Goal: Information Seeking & Learning: Learn about a topic

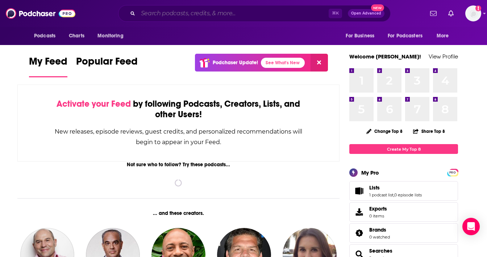
click at [238, 14] on input "Search podcasts, credits, & more..." at bounding box center [233, 14] width 191 height 12
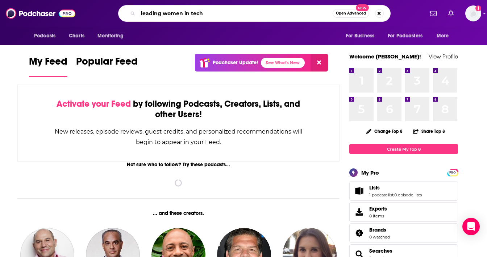
type input "leading women in tech"
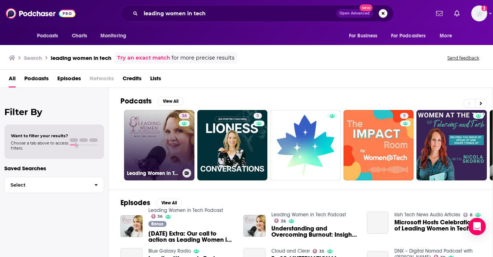
click at [171, 150] on link "36 Leading Women in Tech Podcast" at bounding box center [159, 145] width 70 height 70
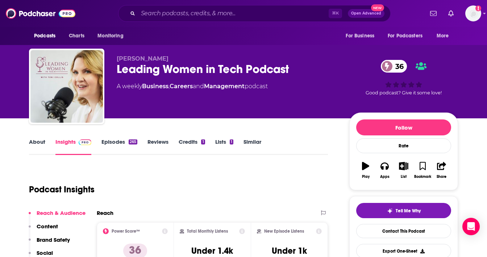
click at [247, 143] on link "Similar" at bounding box center [253, 146] width 18 height 17
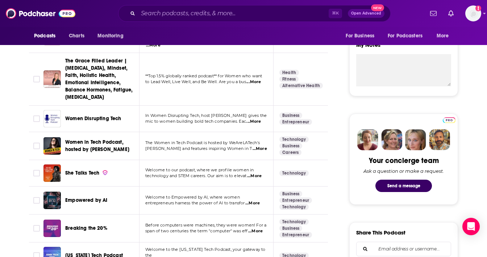
scroll to position [263, 0]
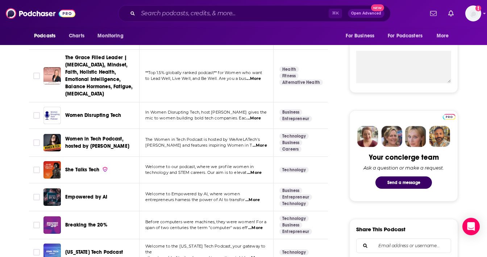
click at [254, 170] on span "...More" at bounding box center [254, 173] width 15 height 6
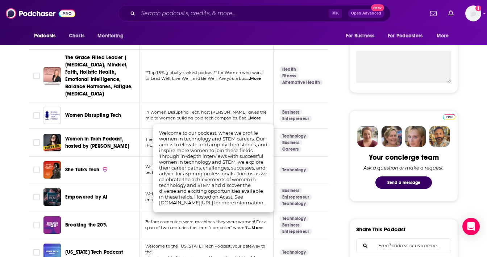
click at [149, 137] on span "The Women in Tech Podcast is hosted by WeAreLATech's" at bounding box center [202, 139] width 115 height 5
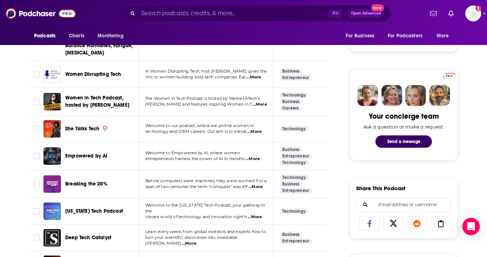
scroll to position [305, 0]
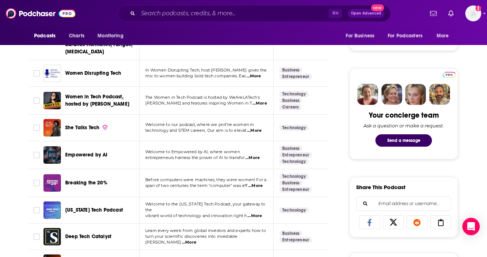
click at [258, 183] on span "...More" at bounding box center [255, 186] width 15 height 6
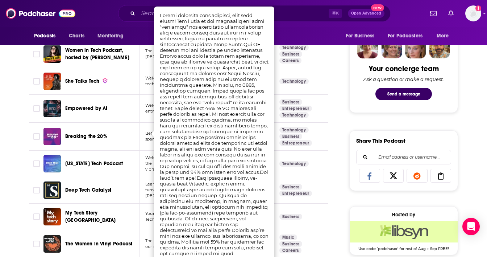
scroll to position [354, 0]
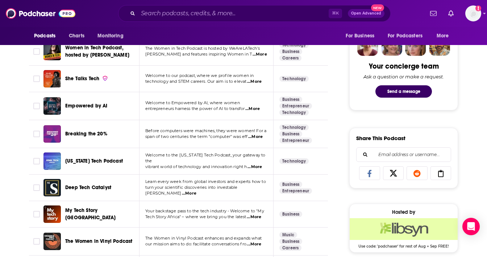
click at [196, 190] on span "...More" at bounding box center [189, 193] width 15 height 6
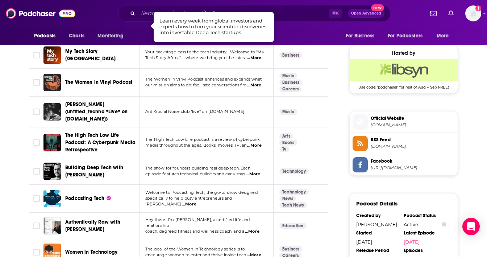
scroll to position [513, 0]
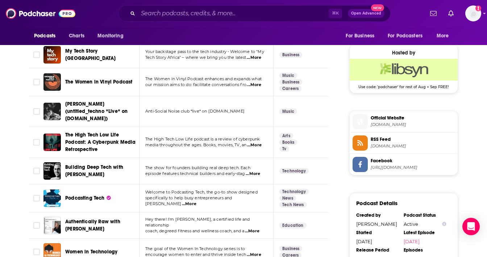
click at [196, 201] on span "...More" at bounding box center [189, 204] width 15 height 6
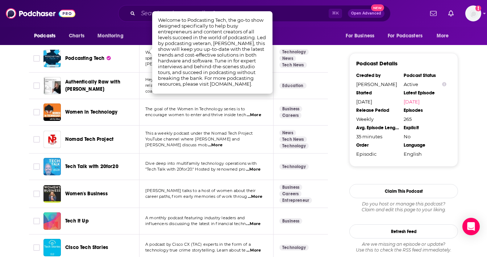
scroll to position [655, 0]
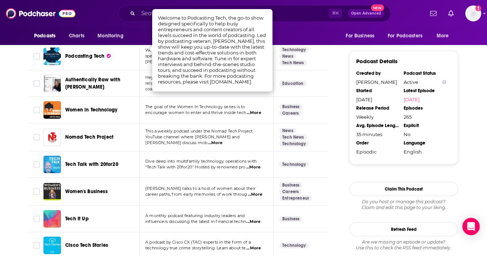
click at [255, 191] on span "...More" at bounding box center [255, 194] width 15 height 6
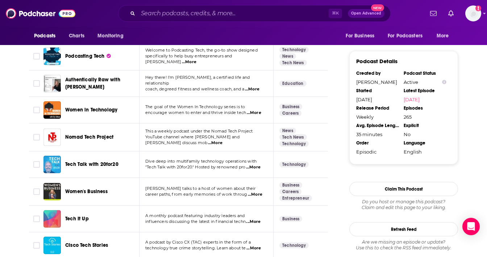
click at [202, 239] on span "A podcast by Cisco CX (TAC) experts in the form of a" at bounding box center [197, 241] width 105 height 5
click at [257, 219] on span "...More" at bounding box center [253, 222] width 15 height 6
click at [225, 244] on td "A podcast by Cisco CX (TAC) experts in the form of a technology true crime stor…" at bounding box center [207, 245] width 134 height 26
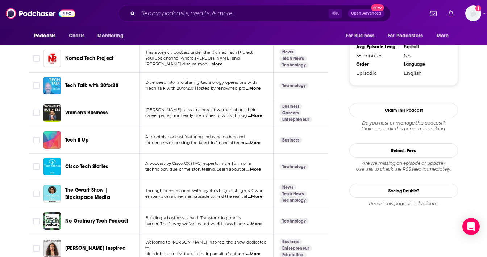
scroll to position [740, 0]
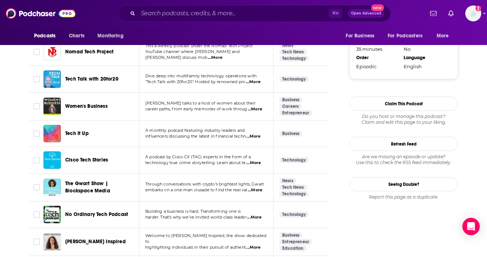
click at [257, 214] on span "...More" at bounding box center [254, 217] width 15 height 6
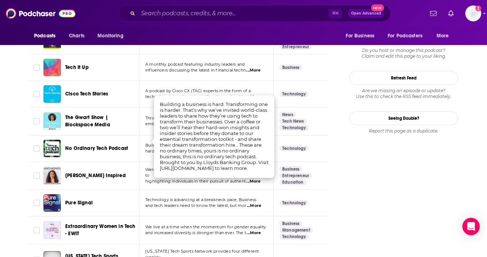
scroll to position [812, 0]
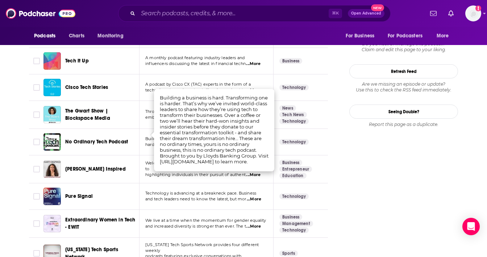
click at [241, 220] on td "We live at a time when the momentum for gender equality and increased diversity…" at bounding box center [207, 224] width 134 height 28
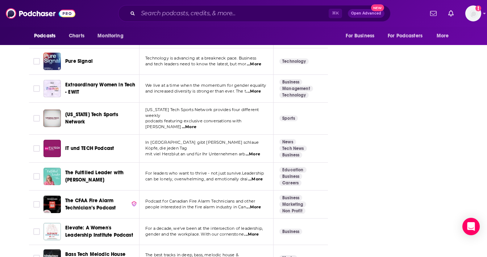
scroll to position [948, 0]
click at [254, 231] on span "...More" at bounding box center [251, 234] width 15 height 6
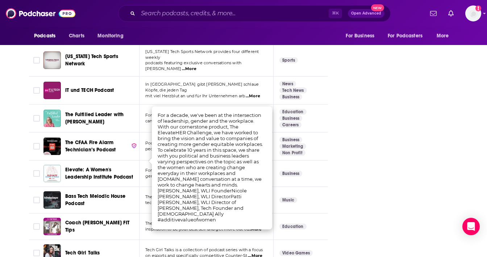
scroll to position [1049, 0]
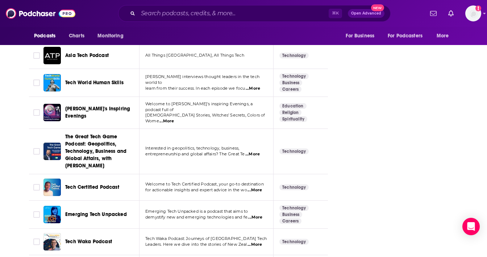
scroll to position [1339, 0]
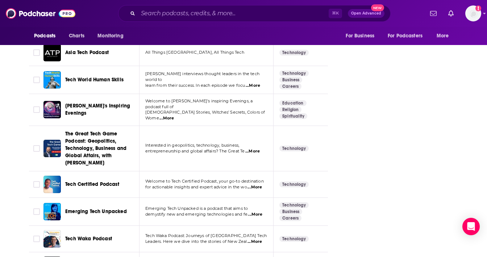
click at [261, 184] on span "...More" at bounding box center [255, 187] width 15 height 6
click at [367, 193] on div "Follow Rate Play Apps List Bookmark Share Tell Me Why Contact This Podcast Expo…" at bounding box center [403, 238] width 109 height 2930
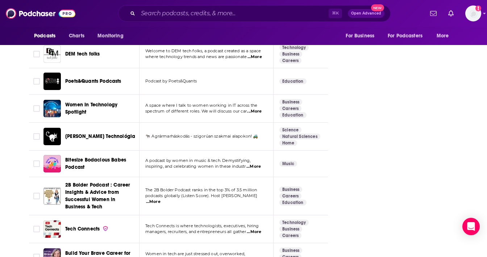
scroll to position [1688, 0]
click at [259, 228] on span "...More" at bounding box center [254, 231] width 15 height 6
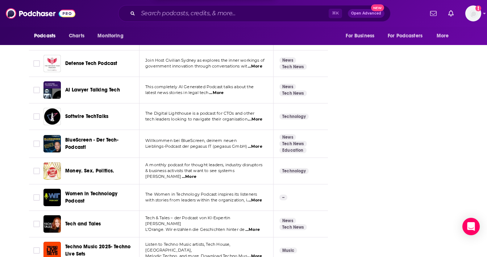
scroll to position [1988, 0]
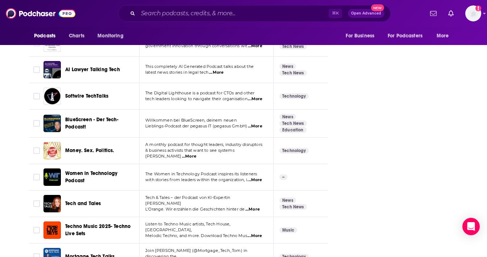
click at [257, 177] on span "...More" at bounding box center [255, 180] width 15 height 6
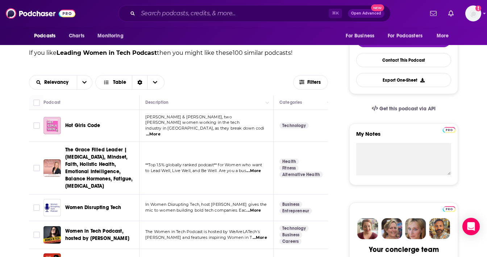
scroll to position [171, 0]
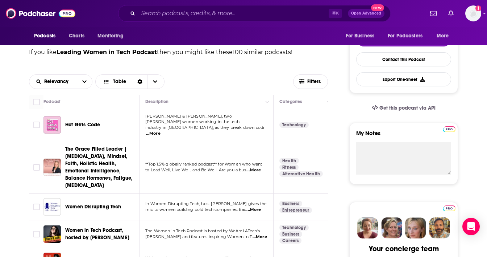
click at [257, 167] on span "...More" at bounding box center [254, 170] width 15 height 6
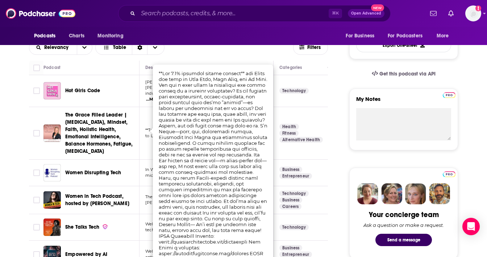
scroll to position [209, 0]
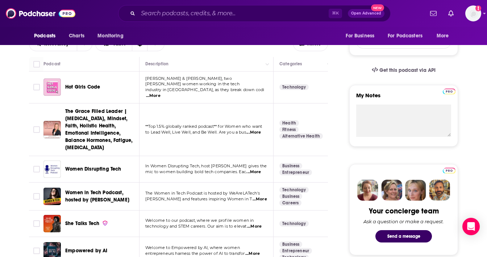
click at [258, 169] on span "...More" at bounding box center [254, 172] width 15 height 6
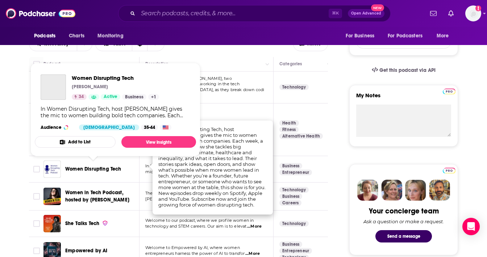
click at [101, 166] on span "Women Disrupting Tech" at bounding box center [93, 169] width 56 height 6
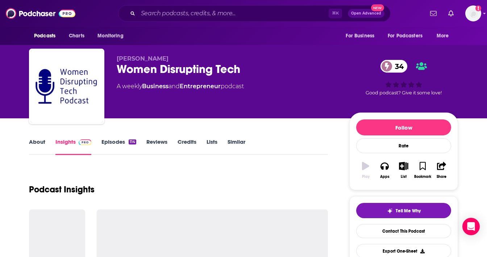
click at [111, 140] on link "Episodes 114" at bounding box center [119, 146] width 35 height 17
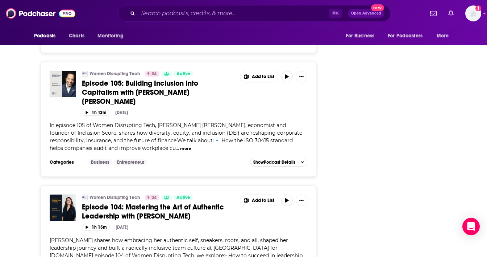
scroll to position [1116, 0]
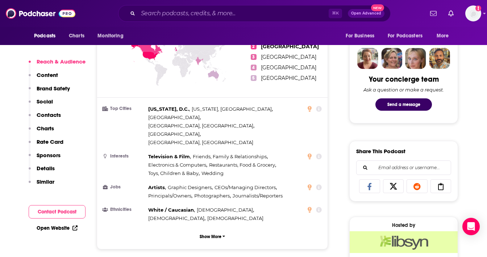
scroll to position [347, 0]
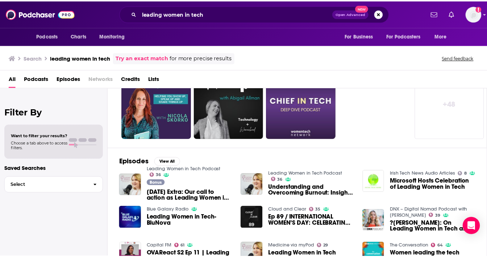
scroll to position [38, 0]
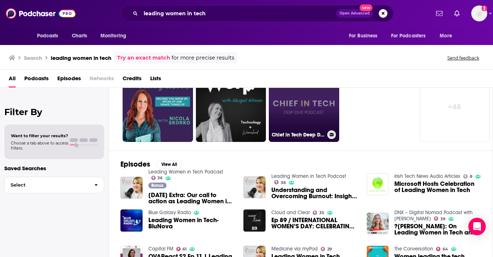
click at [311, 104] on link "Chief in Tech Deep Dive Shortcast" at bounding box center [304, 106] width 70 height 70
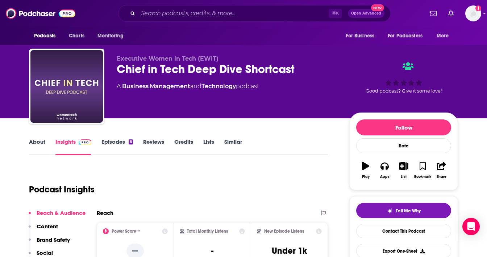
click at [35, 146] on link "About" at bounding box center [37, 146] width 16 height 17
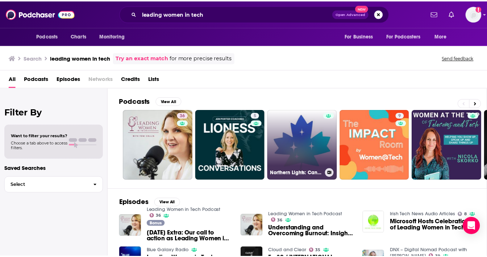
scroll to position [0, 0]
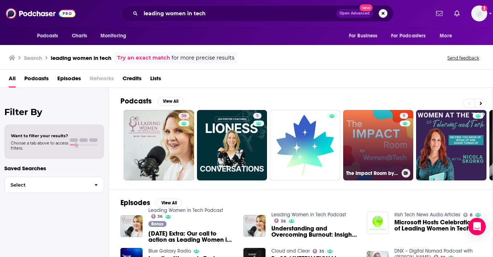
click at [386, 140] on link "9 The Impact Room by Women@Tech" at bounding box center [378, 145] width 70 height 70
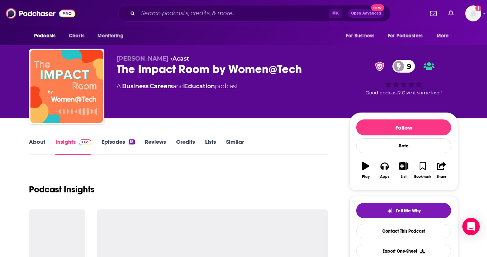
click at [39, 144] on link "About" at bounding box center [37, 146] width 16 height 17
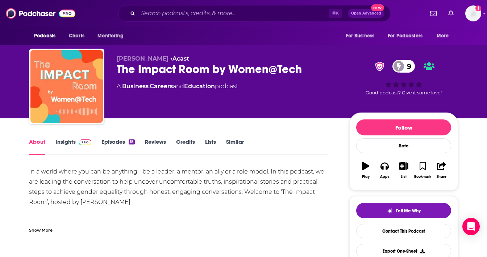
click at [112, 138] on link "Episodes 18" at bounding box center [118, 146] width 33 height 17
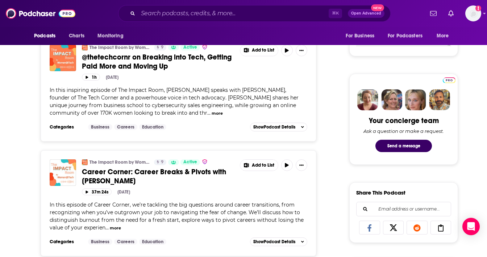
scroll to position [303, 0]
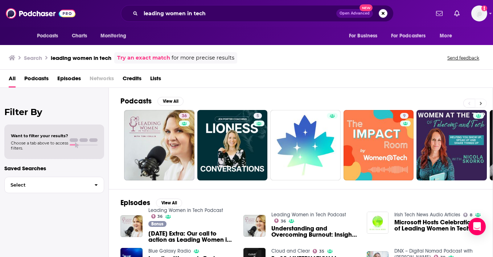
click at [480, 100] on button at bounding box center [481, 103] width 12 height 9
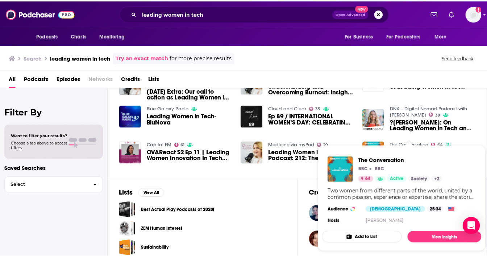
scroll to position [150, 0]
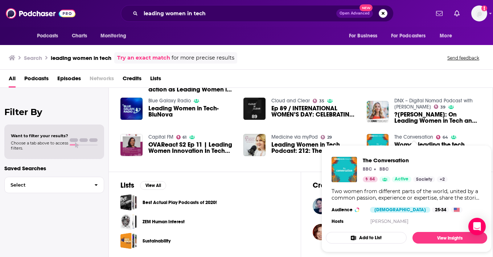
click at [406, 136] on link "The Conversation" at bounding box center [413, 137] width 39 height 6
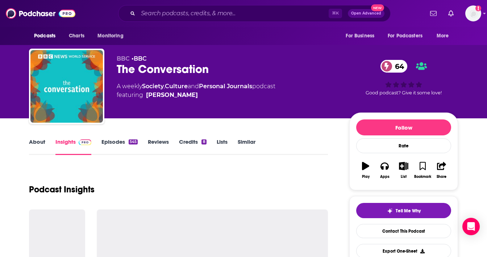
click at [44, 141] on link "About" at bounding box center [37, 146] width 16 height 17
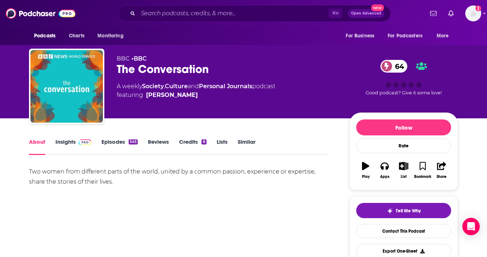
click at [120, 143] on link "Episodes 545" at bounding box center [120, 146] width 36 height 17
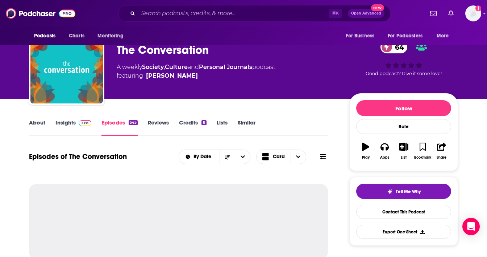
scroll to position [25, 0]
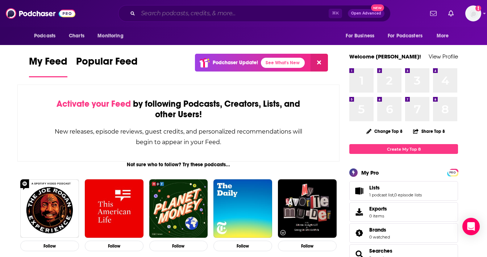
click at [181, 16] on input "Search podcasts, credits, & more..." at bounding box center [233, 14] width 191 height 12
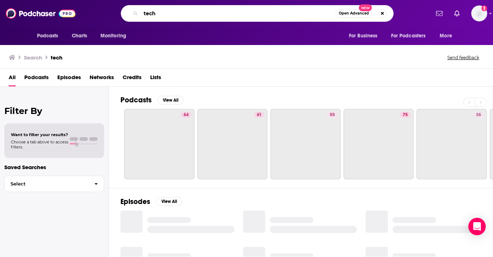
drag, startPoint x: 182, startPoint y: 17, endPoint x: 118, endPoint y: 7, distance: 64.4
click at [118, 7] on div "tech Open Advanced New" at bounding box center [257, 13] width 344 height 17
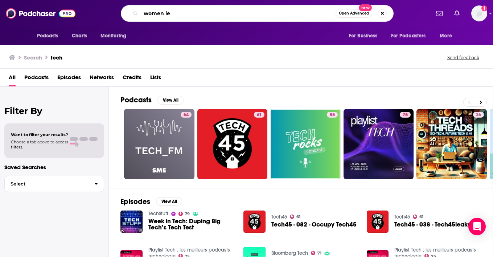
paste input "Witty: Women in Tech Talk to [MEDICAL_DATA]"
drag, startPoint x: 188, startPoint y: 15, endPoint x: 121, endPoint y: 15, distance: 67.1
click at [121, 15] on div "women le Open Advanced New" at bounding box center [257, 13] width 273 height 17
type input "Witty: Women in Tech Talk to [MEDICAL_DATA]"
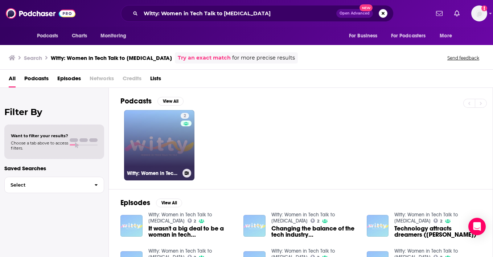
click at [151, 133] on link "2 Witty: Women in Tech Talk to [MEDICAL_DATA]" at bounding box center [159, 145] width 70 height 70
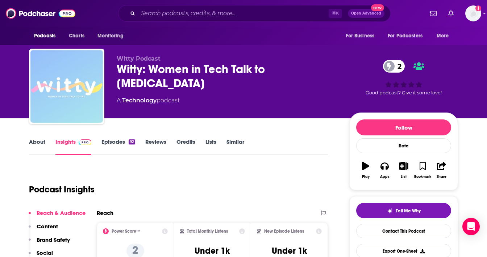
click at [38, 143] on link "About" at bounding box center [37, 146] width 16 height 17
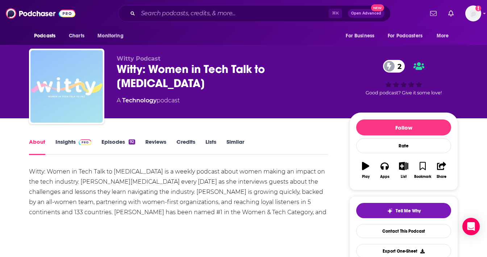
scroll to position [13, 0]
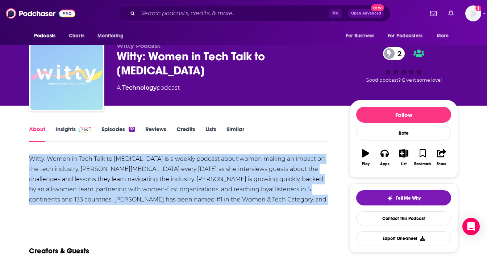
drag, startPoint x: 328, startPoint y: 200, endPoint x: 29, endPoint y: 157, distance: 302.2
copy div "Witty: Women in Tech Talk to [MEDICAL_DATA] is a weekly podcast about women mak…"
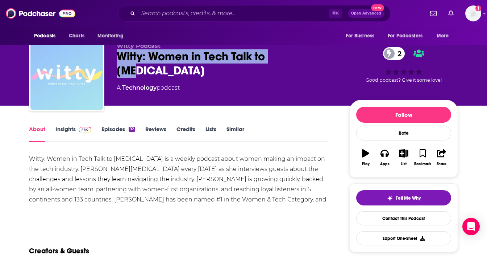
drag, startPoint x: 295, startPoint y: 58, endPoint x: 114, endPoint y: 53, distance: 181.0
click at [114, 53] on div "Witty Podcast Witty: Women in Tech Talk to [MEDICAL_DATA] 2 A Technology podcas…" at bounding box center [243, 75] width 429 height 78
copy h1 "Witty: Women in Tech Talk to [MEDICAL_DATA]"
click at [105, 129] on link "Episodes 92" at bounding box center [119, 133] width 34 height 17
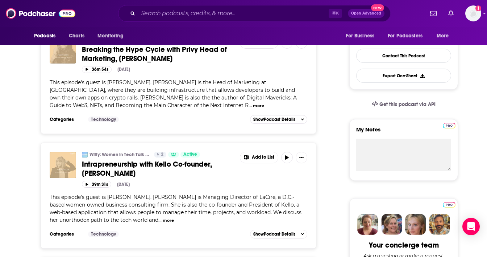
scroll to position [176, 0]
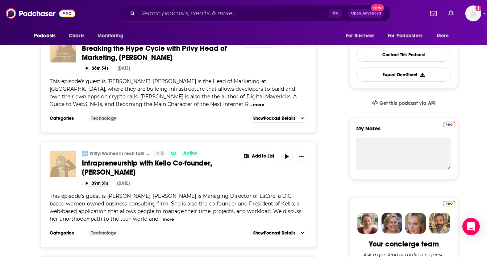
click at [163, 220] on button "more" at bounding box center [168, 219] width 11 height 6
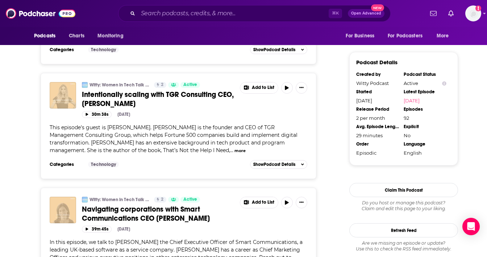
scroll to position [569, 0]
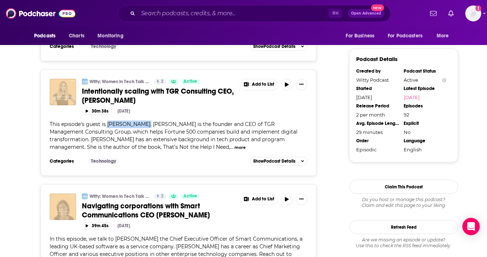
drag, startPoint x: 139, startPoint y: 124, endPoint x: 107, endPoint y: 125, distance: 32.6
click at [107, 125] on span "This episode's guest is [PERSON_NAME]. [PERSON_NAME] is the founder and CEO of …" at bounding box center [174, 135] width 248 height 29
copy span "[PERSON_NAME]."
drag, startPoint x: 226, startPoint y: 124, endPoint x: 66, endPoint y: 132, distance: 160.4
click at [66, 132] on span "This episode's guest is [PERSON_NAME]. [PERSON_NAME] is the founder and CEO of …" at bounding box center [174, 135] width 248 height 29
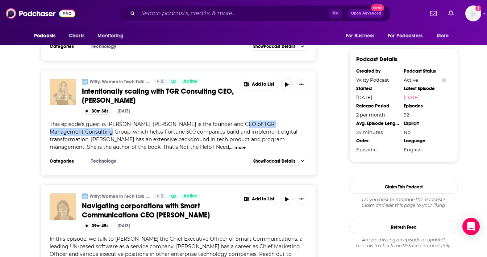
copy span "TGR Management Consulting Group"
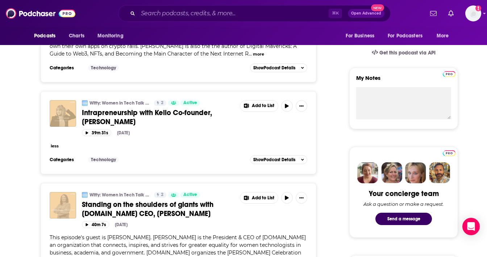
scroll to position [227, 0]
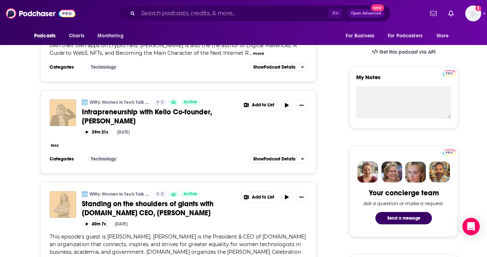
click at [55, 144] on button "less" at bounding box center [55, 145] width 8 height 6
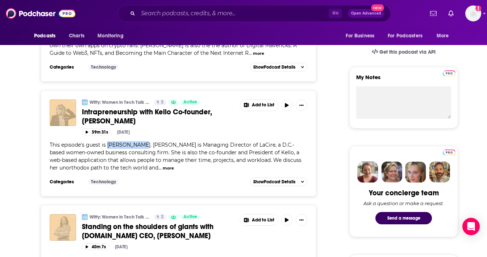
drag, startPoint x: 107, startPoint y: 144, endPoint x: 142, endPoint y: 145, distance: 35.9
click at [142, 145] on span "This episode's guest is [PERSON_NAME]. [PERSON_NAME] is Managing Director of La…" at bounding box center [176, 155] width 252 height 29
copy span "[PERSON_NAME]"
copy span "Managing Director of LaCire"
drag, startPoint x: 172, startPoint y: 144, endPoint x: 240, endPoint y: 143, distance: 67.8
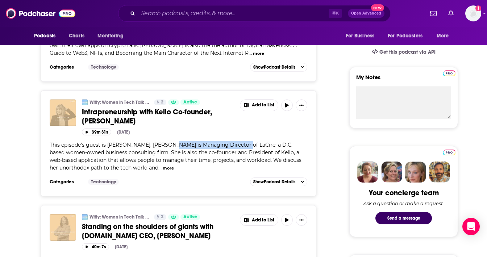
click at [240, 143] on span "This episode's guest is [PERSON_NAME]. [PERSON_NAME] is Managing Director of La…" at bounding box center [176, 155] width 252 height 29
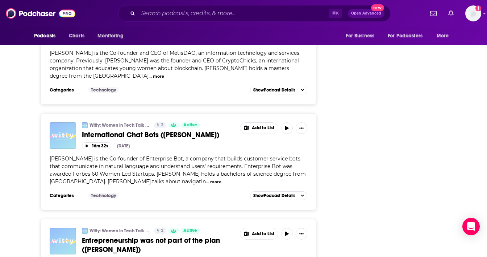
scroll to position [2595, 0]
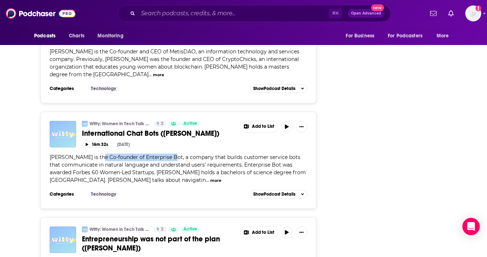
drag, startPoint x: 100, startPoint y: 149, endPoint x: 172, endPoint y: 149, distance: 71.8
click at [172, 154] on span "[PERSON_NAME] is the Co-founder of Enterprise Bot, a company that builds custom…" at bounding box center [178, 168] width 256 height 29
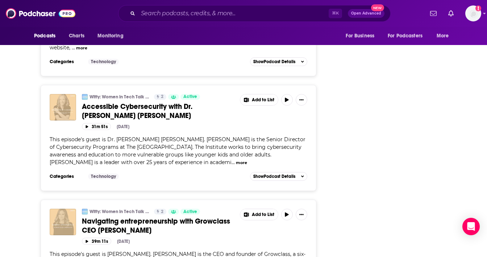
scroll to position [922, 0]
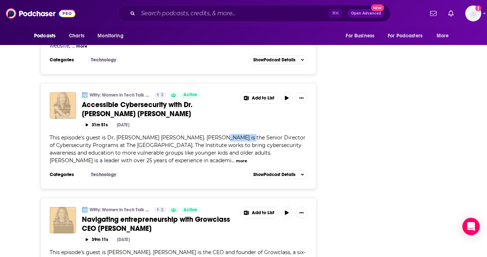
drag, startPoint x: 209, startPoint y: 138, endPoint x: 234, endPoint y: 137, distance: 24.7
click at [234, 138] on span "This episode's guest is Dr. [PERSON_NAME] [PERSON_NAME]. [PERSON_NAME] is the S…" at bounding box center [178, 148] width 256 height 29
drag, startPoint x: 174, startPoint y: 137, endPoint x: 107, endPoint y: 136, distance: 67.1
click at [107, 136] on span "This episode's guest is Dr. [PERSON_NAME] [PERSON_NAME]. [PERSON_NAME] is the S…" at bounding box center [178, 148] width 256 height 29
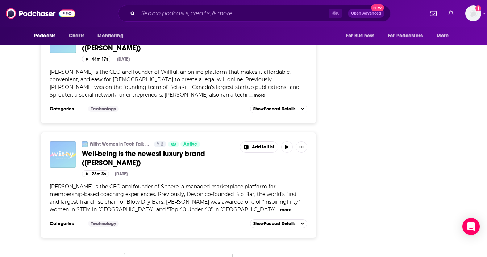
scroll to position [2813, 0]
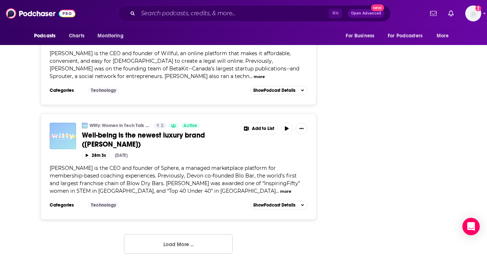
click at [154, 234] on button "Load More ..." at bounding box center [178, 244] width 109 height 20
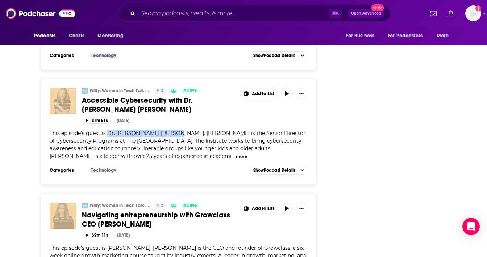
scroll to position [927, 0]
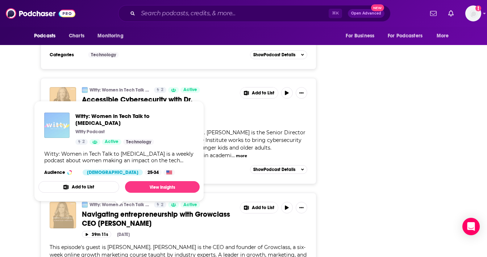
copy span "Dr. [PERSON_NAME] [PERSON_NAME]"
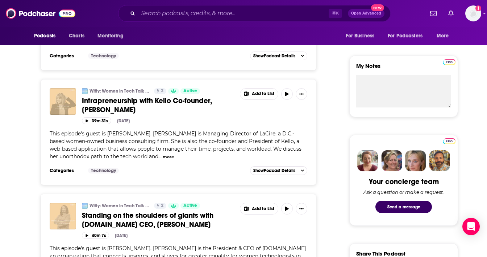
scroll to position [0, 0]
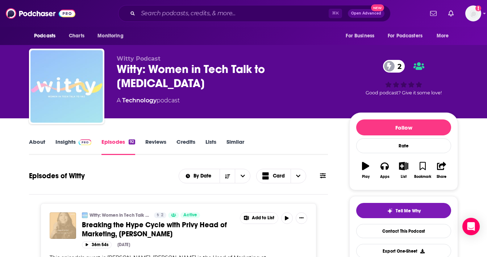
click at [64, 144] on link "Insights" at bounding box center [73, 146] width 36 height 17
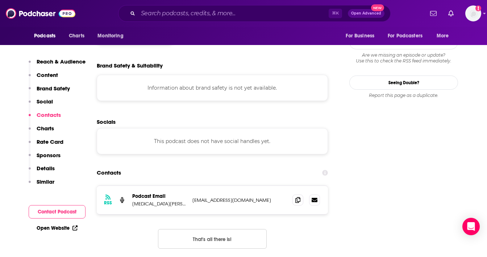
scroll to position [628, 0]
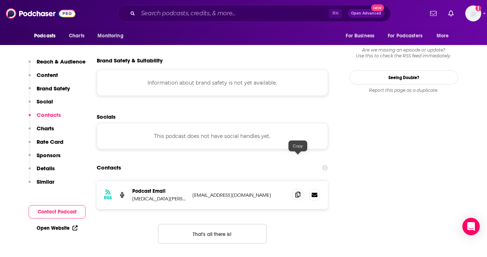
click at [298, 191] on icon at bounding box center [297, 194] width 5 height 6
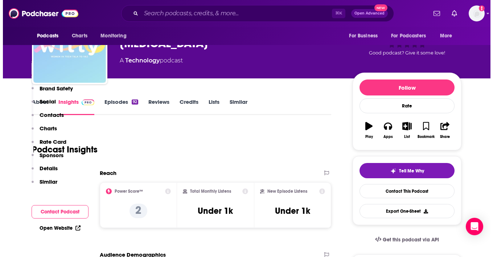
scroll to position [0, 0]
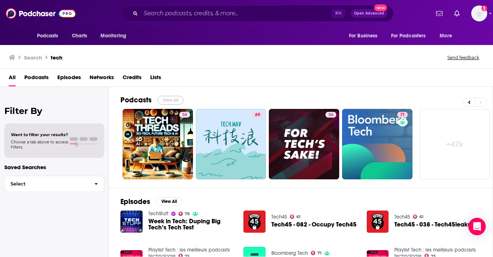
click at [162, 97] on button "View All" at bounding box center [170, 100] width 26 height 9
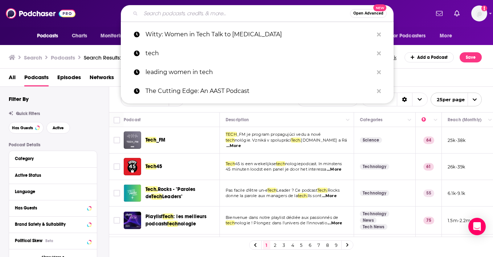
click at [171, 14] on input "Search podcasts, credits, & more..." at bounding box center [245, 14] width 209 height 12
paste input "Elevate - Women in Tech"
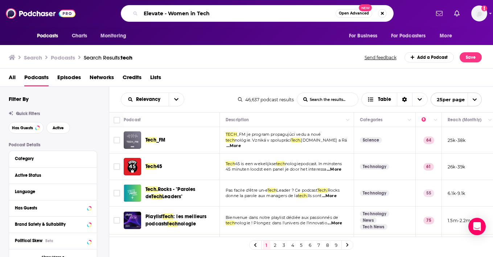
type input "Elevate - Women in Tech"
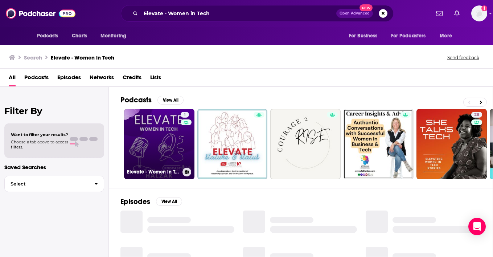
click at [166, 157] on link "1 Elevate - Women in Tech" at bounding box center [159, 144] width 70 height 70
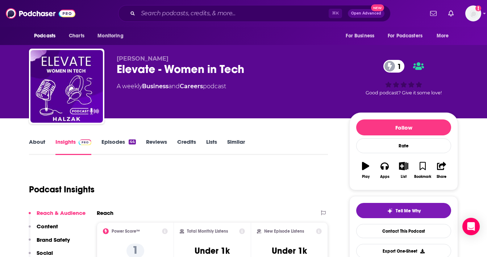
click at [33, 137] on div "About Insights Episodes 44 Reviews Credits Lists Similar" at bounding box center [178, 146] width 299 height 18
click at [34, 144] on link "About" at bounding box center [37, 146] width 16 height 17
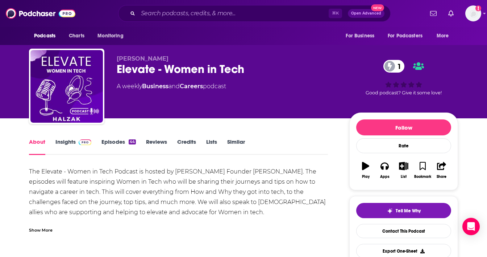
click at [116, 144] on link "Episodes 44" at bounding box center [119, 146] width 34 height 17
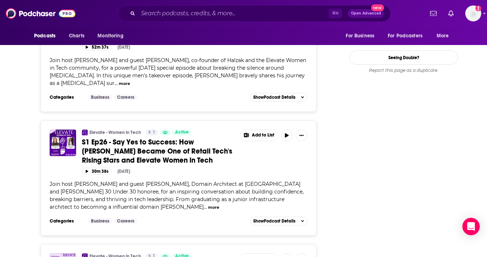
scroll to position [845, 0]
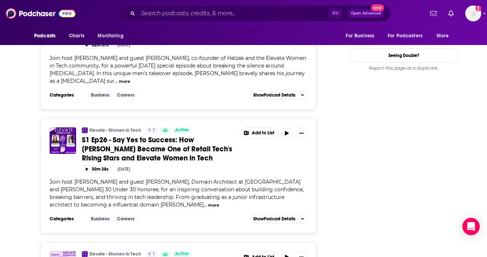
click at [208, 204] on button "more" at bounding box center [213, 205] width 11 height 6
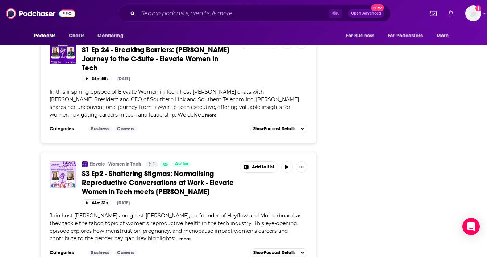
scroll to position [1681, 0]
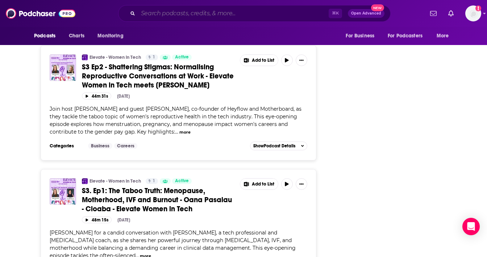
click at [178, 9] on input "Search podcasts, credits, & more..." at bounding box center [233, 14] width 191 height 12
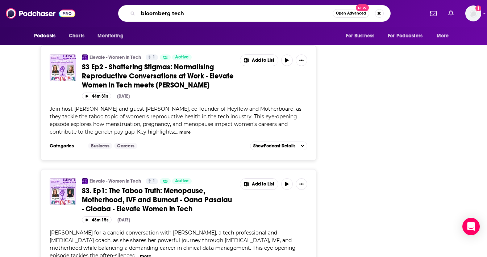
type input "bloomberg tech"
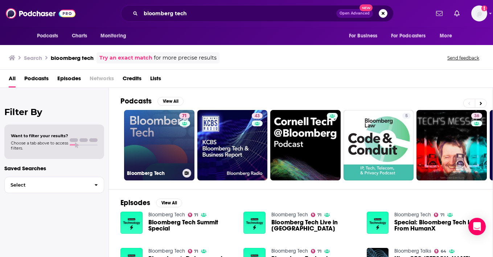
click at [164, 146] on link "71 Bloomberg Tech" at bounding box center [159, 145] width 70 height 70
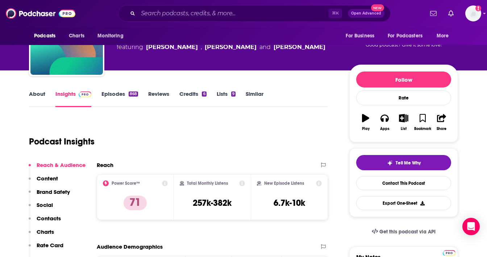
scroll to position [43, 0]
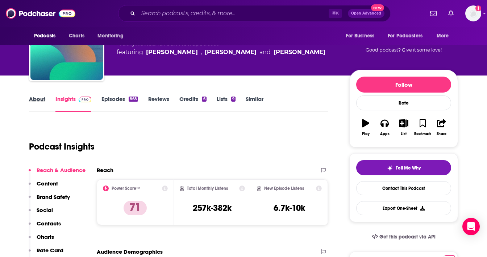
click at [47, 101] on div "About" at bounding box center [42, 103] width 26 height 17
click at [40, 99] on link "About" at bounding box center [37, 103] width 16 height 17
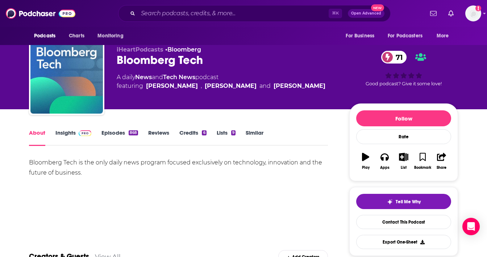
scroll to position [11, 0]
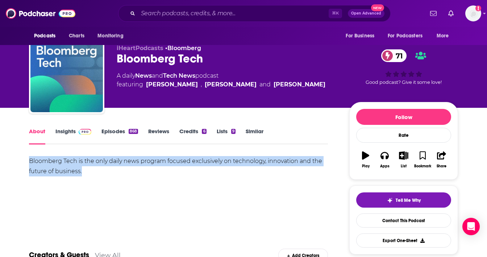
drag, startPoint x: 95, startPoint y: 167, endPoint x: 11, endPoint y: 163, distance: 83.9
copy div "Bloomberg Tech is the only daily news program focused exclusively on technology…"
click at [114, 132] on link "Episodes 868" at bounding box center [120, 136] width 37 height 17
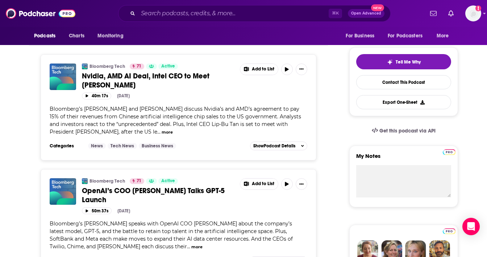
scroll to position [147, 0]
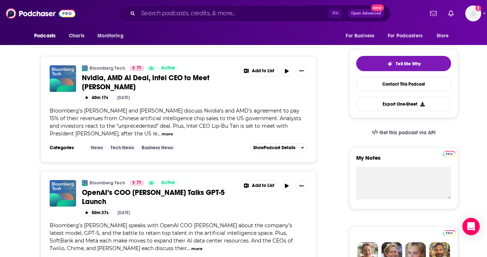
click at [162, 131] on button "more" at bounding box center [167, 134] width 11 height 6
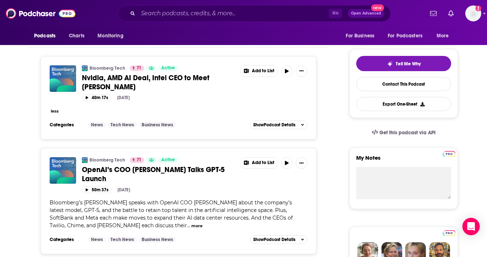
click at [54, 108] on button "less" at bounding box center [55, 111] width 8 height 6
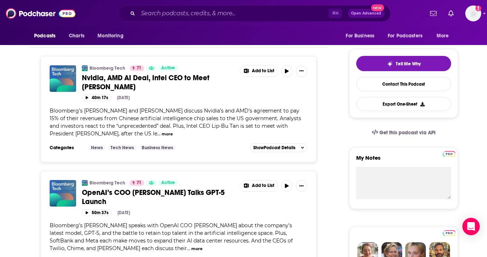
click at [160, 82] on span "Nvidia, AMD AI Deal, Intel CEO to Meet [PERSON_NAME]" at bounding box center [146, 82] width 128 height 18
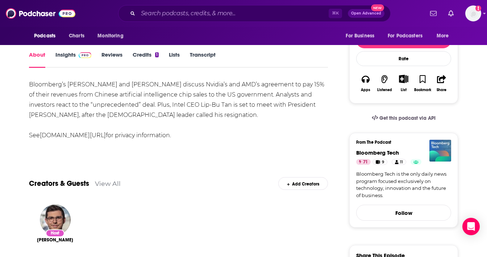
scroll to position [105, 0]
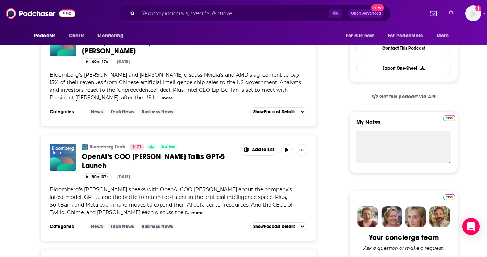
scroll to position [187, 0]
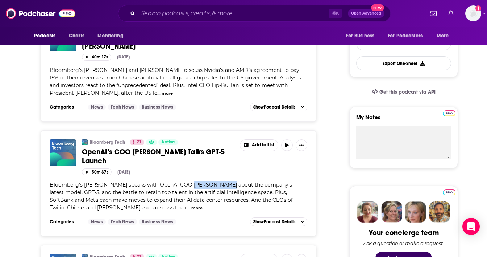
drag, startPoint x: 186, startPoint y: 167, endPoint x: 221, endPoint y: 166, distance: 35.2
click at [221, 181] on span "Bloomberg’s [PERSON_NAME] speaks with OpenAI COO [PERSON_NAME] about the compan…" at bounding box center [171, 195] width 243 height 29
copy span "[PERSON_NAME]"
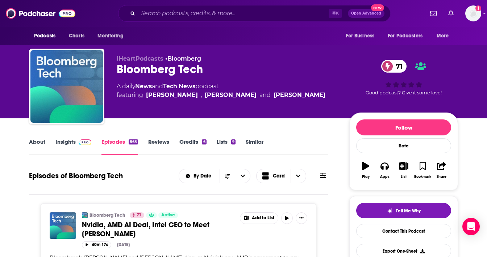
click at [65, 144] on link "Insights" at bounding box center [73, 146] width 36 height 17
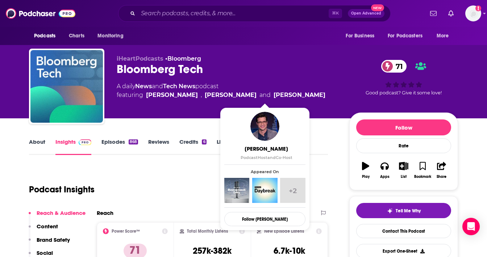
drag, startPoint x: 144, startPoint y: 93, endPoint x: 287, endPoint y: 91, distance: 142.8
click at [287, 92] on div "A daily News and Tech News podcast featuring [PERSON_NAME] , [PERSON_NAME] and …" at bounding box center [227, 90] width 221 height 17
copy span "[PERSON_NAME] , [PERSON_NAME] and [PERSON_NAME]"
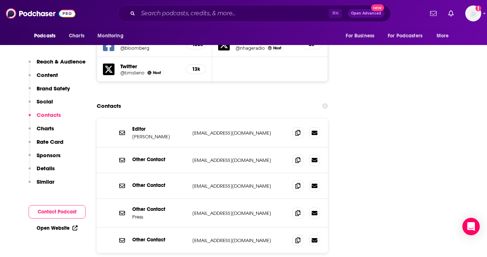
scroll to position [882, 0]
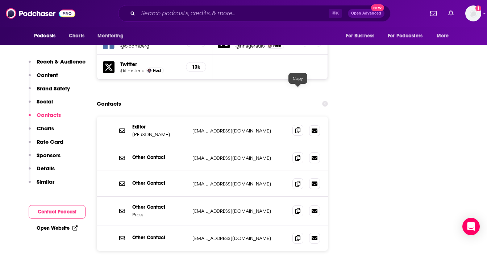
click at [299, 127] on icon at bounding box center [297, 130] width 5 height 6
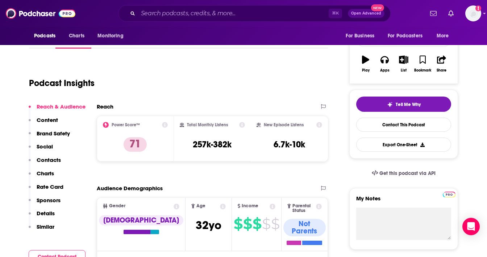
scroll to position [0, 0]
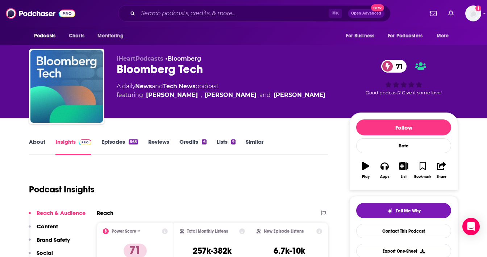
click at [253, 143] on link "Similar" at bounding box center [255, 146] width 18 height 17
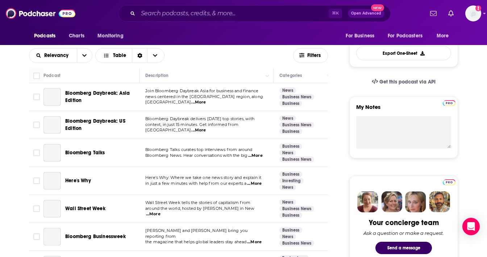
scroll to position [201, 0]
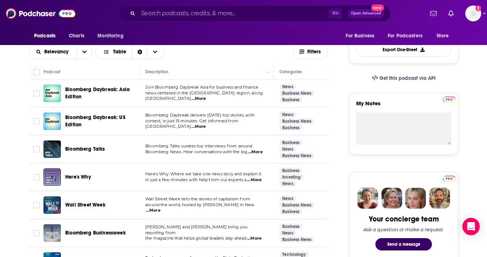
click at [256, 179] on span "...More" at bounding box center [254, 180] width 15 height 6
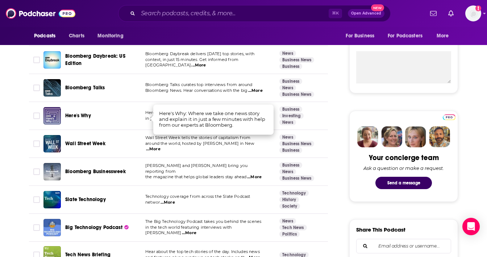
scroll to position [263, 0]
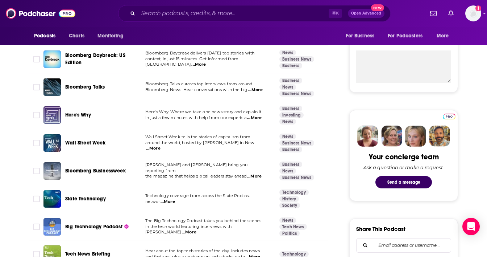
click at [167, 201] on span "...More" at bounding box center [168, 202] width 15 height 6
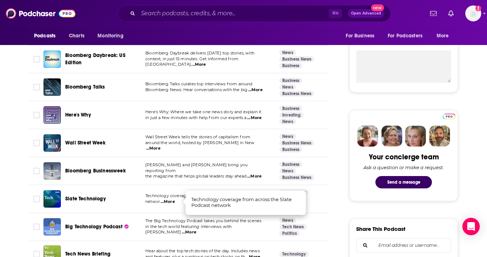
click at [163, 189] on td "Technology coverage from across the Slate Podcast networ ...More" at bounding box center [207, 199] width 134 height 28
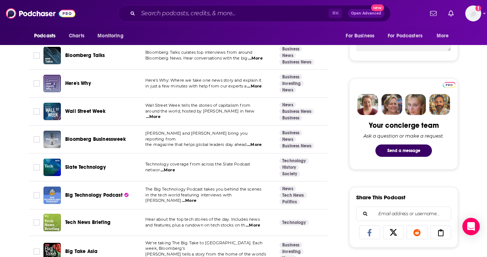
scroll to position [297, 0]
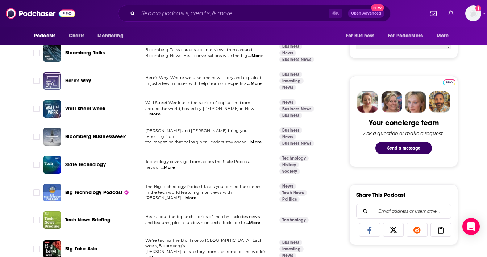
click at [89, 167] on span "Slate Technology" at bounding box center [85, 164] width 41 height 6
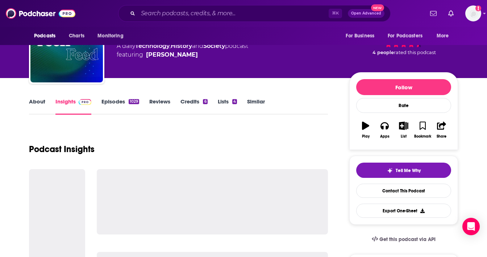
scroll to position [53, 0]
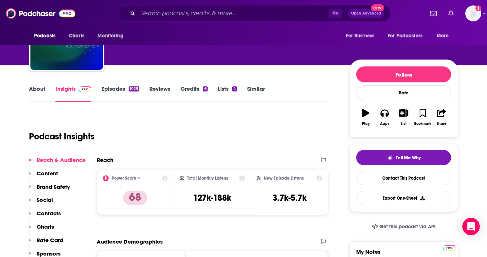
click at [30, 88] on link "About" at bounding box center [37, 93] width 16 height 17
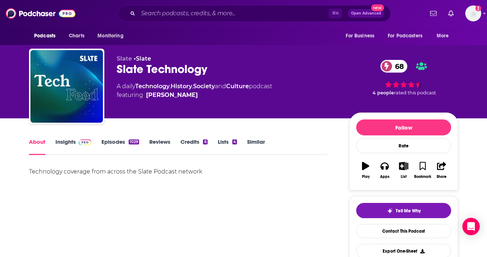
click at [112, 142] on link "Episodes 1029" at bounding box center [121, 146] width 38 height 17
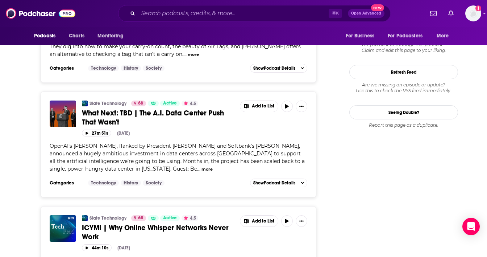
scroll to position [815, 0]
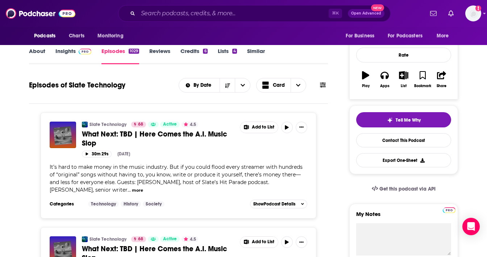
scroll to position [92, 0]
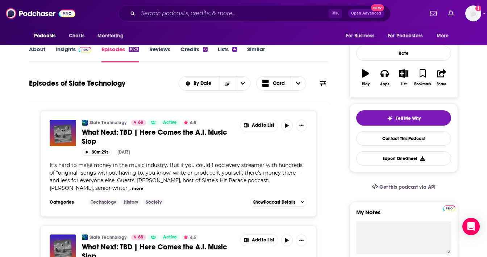
click at [132, 189] on button "more" at bounding box center [137, 188] width 11 height 6
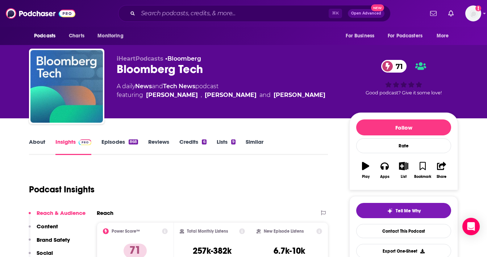
click at [254, 139] on link "Similar" at bounding box center [255, 146] width 18 height 17
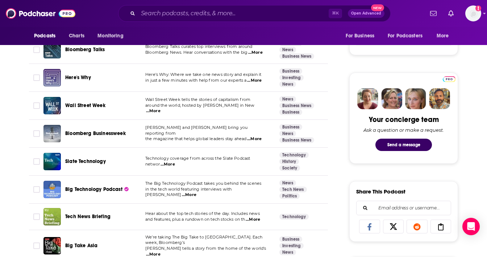
scroll to position [351, 0]
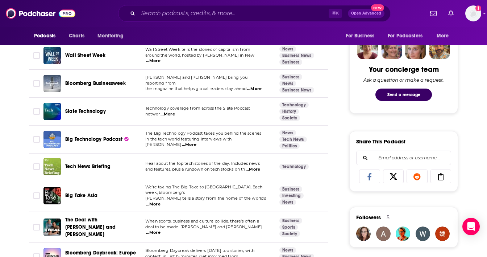
click at [196, 143] on span "...More" at bounding box center [189, 145] width 15 height 6
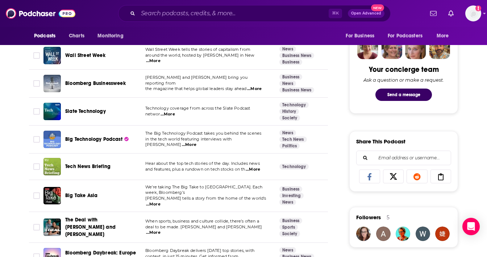
click at [256, 169] on span "...More" at bounding box center [253, 169] width 15 height 6
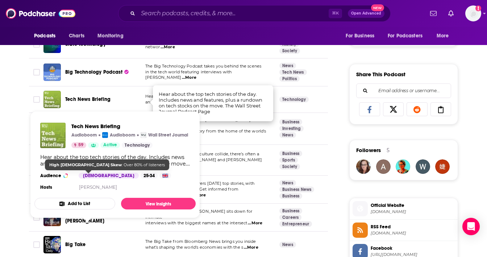
scroll to position [431, 0]
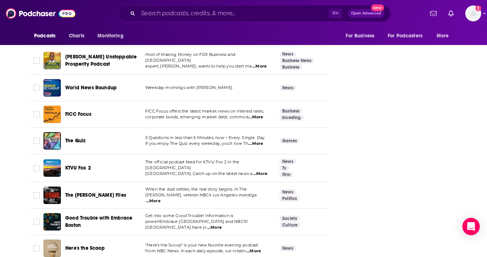
scroll to position [1263, 0]
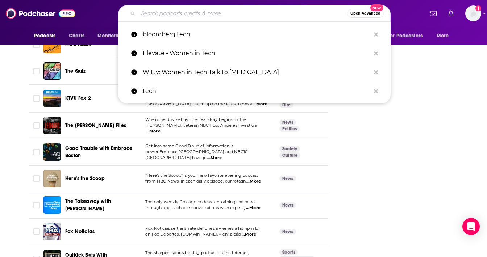
click at [170, 11] on input "Search podcasts, credits, & more..." at bounding box center [242, 14] width 209 height 12
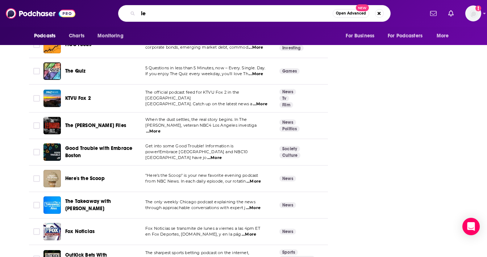
type input "l"
type input "women leadership"
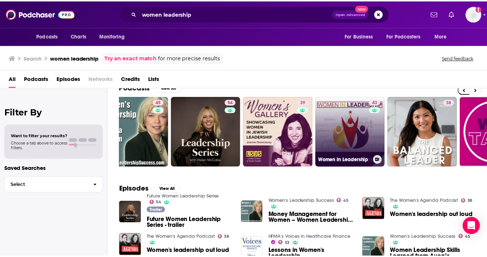
scroll to position [0, 25]
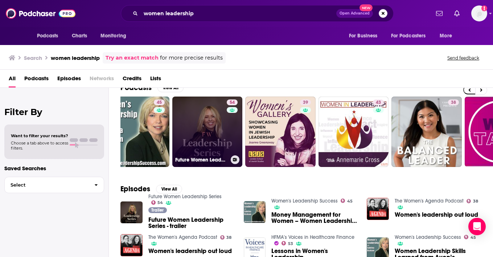
click at [209, 133] on link "54 Future Women Leadership Series" at bounding box center [207, 131] width 70 height 70
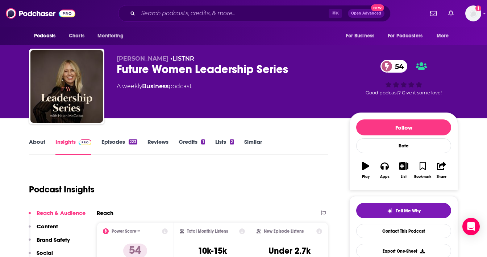
click at [109, 142] on link "Episodes 223" at bounding box center [120, 146] width 36 height 17
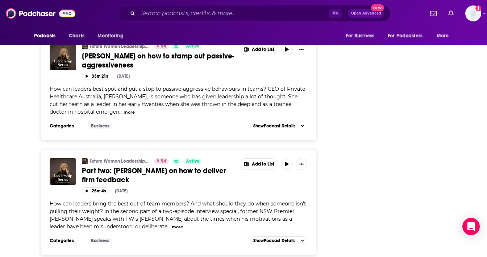
scroll to position [867, 0]
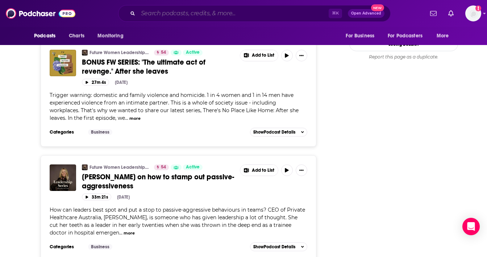
click at [159, 11] on input "Search podcasts, credits, & more..." at bounding box center [233, 14] width 191 height 12
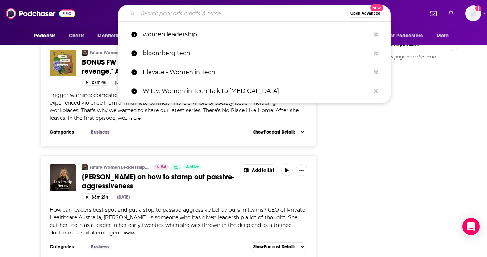
paste input "Madam Policy"
type input "Madam Policy"
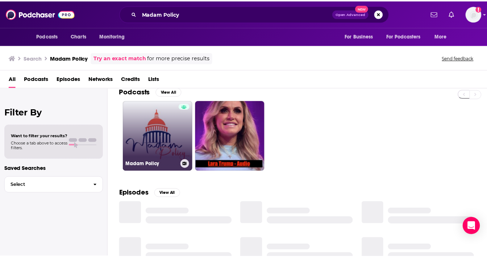
scroll to position [13, 0]
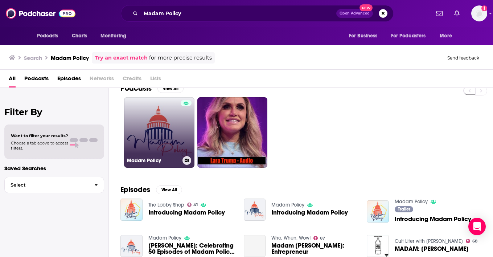
click at [149, 131] on link "Madam Policy" at bounding box center [159, 132] width 70 height 70
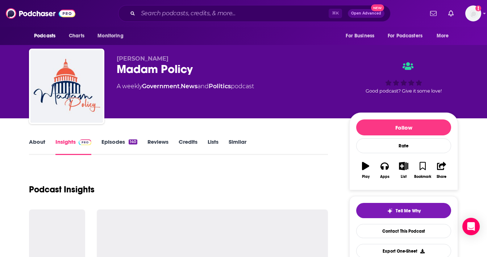
scroll to position [12, 0]
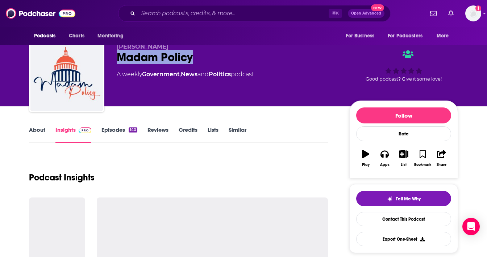
drag, startPoint x: 210, startPoint y: 58, endPoint x: 116, endPoint y: 61, distance: 93.2
click at [116, 61] on div "Bracewell Madam Policy A weekly Government , News and Politics podcast Good pod…" at bounding box center [243, 76] width 429 height 78
copy h2 "Madam Policy"
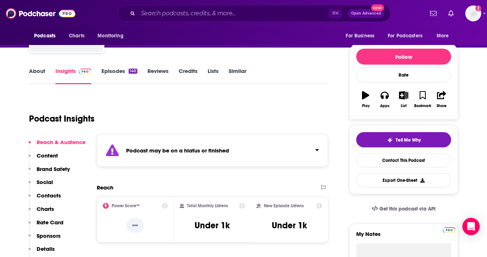
scroll to position [70, 0]
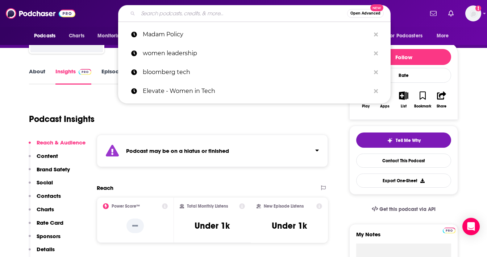
click at [153, 14] on input "Search podcasts, credits, & more..." at bounding box center [242, 14] width 209 height 12
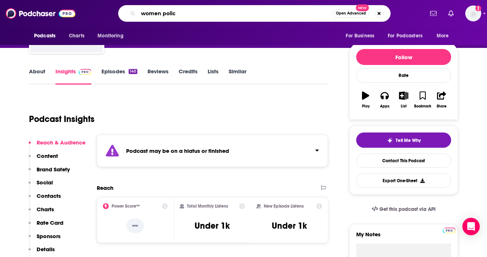
type input "women policy"
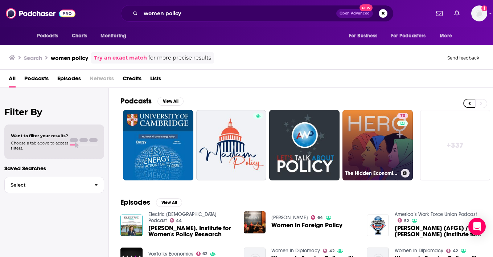
scroll to position [0, 293]
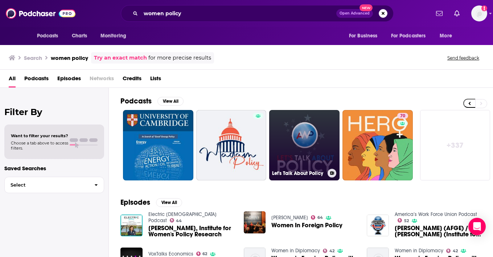
click at [306, 146] on link "Let's Talk About Policy" at bounding box center [304, 145] width 70 height 70
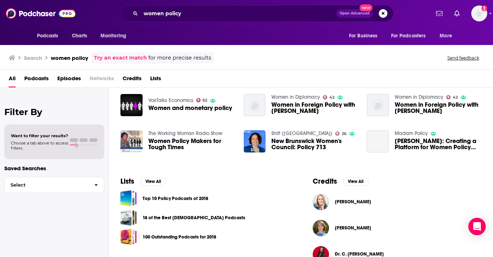
scroll to position [153, 0]
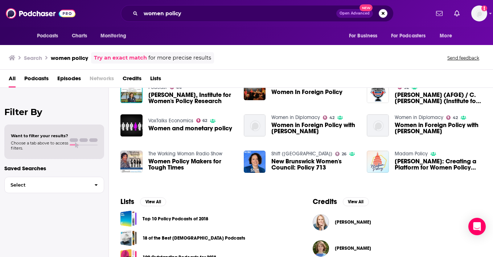
scroll to position [153, 0]
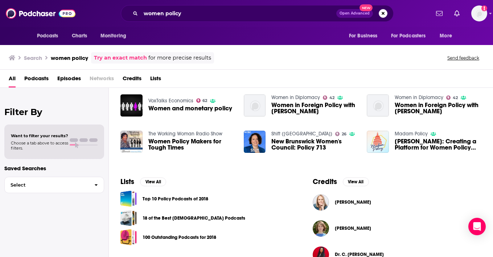
click at [32, 81] on span "Podcasts" at bounding box center [36, 80] width 24 height 15
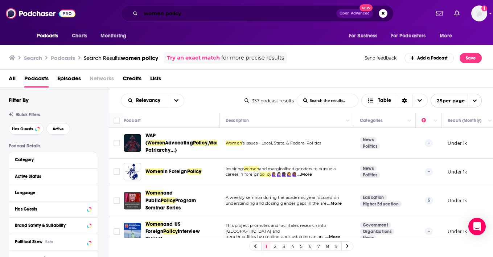
click at [149, 14] on input "women policy" at bounding box center [238, 14] width 195 height 12
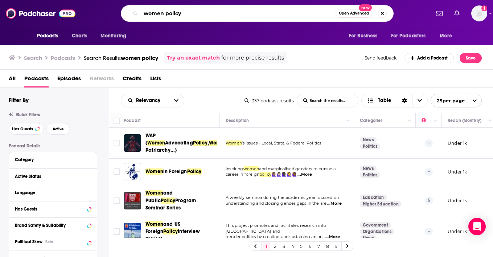
click at [149, 14] on input "women policy" at bounding box center [238, 14] width 195 height 12
click at [167, 14] on input "policy" at bounding box center [238, 14] width 195 height 12
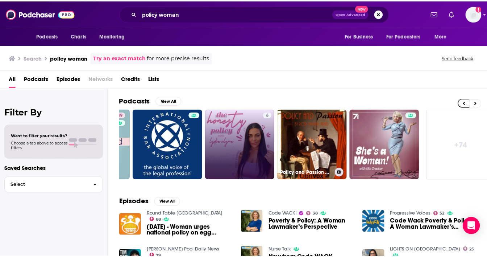
scroll to position [0, 280]
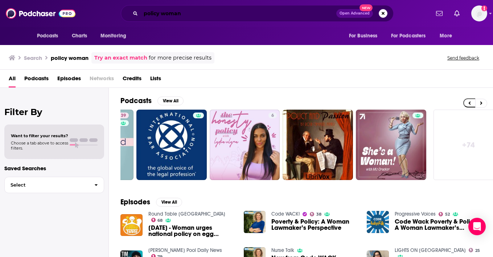
click at [169, 15] on input "policy woman" at bounding box center [238, 14] width 195 height 12
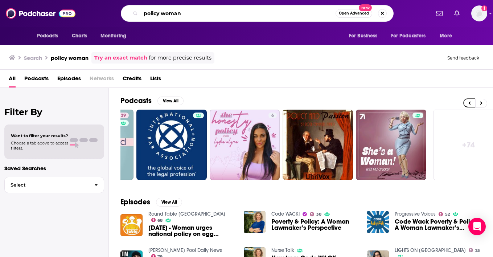
click at [169, 15] on input "policy woman" at bounding box center [238, 14] width 195 height 12
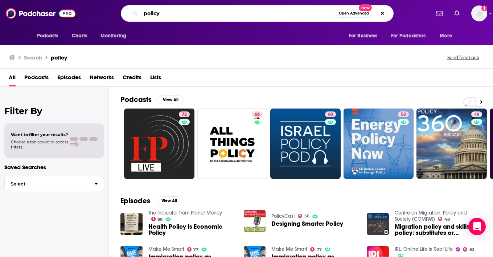
drag, startPoint x: 176, startPoint y: 11, endPoint x: 88, endPoint y: 8, distance: 87.8
click at [88, 8] on div "policy Open Advanced New" at bounding box center [257, 13] width 344 height 17
type input "pivot points"
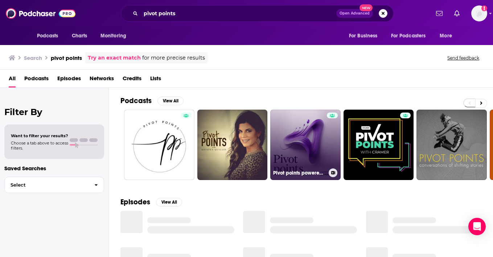
click at [287, 155] on link "Pivot points powered by Brandpie" at bounding box center [305, 144] width 70 height 70
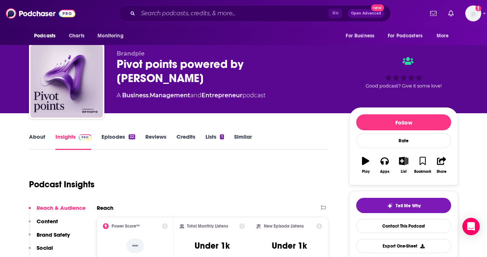
scroll to position [27, 0]
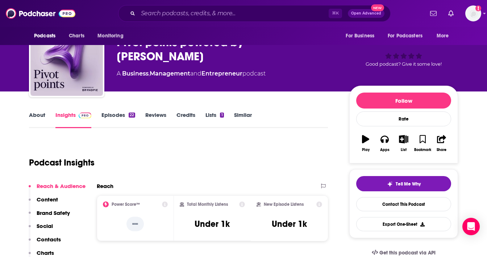
click at [45, 114] on link "About" at bounding box center [37, 119] width 16 height 17
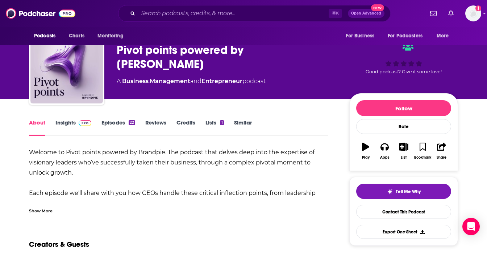
scroll to position [37, 0]
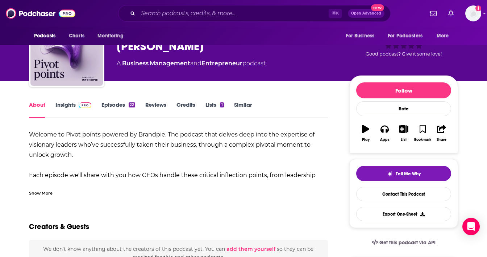
click at [44, 190] on div "Show More" at bounding box center [41, 192] width 24 height 7
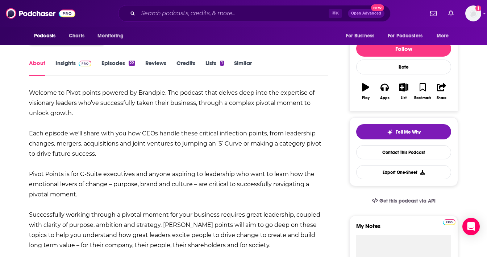
scroll to position [78, 0]
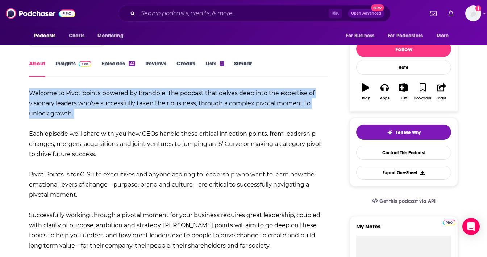
drag, startPoint x: 85, startPoint y: 120, endPoint x: 26, endPoint y: 96, distance: 63.4
copy b "Welcome to Pivot points powered by Brandpie. The podcast that delves deep into …"
drag, startPoint x: 116, startPoint y: 158, endPoint x: 44, endPoint y: 124, distance: 79.8
click at [44, 124] on div "Welcome to Pivot points powered by Brandpie. The podcast that delves deep into …" at bounding box center [178, 169] width 299 height 162
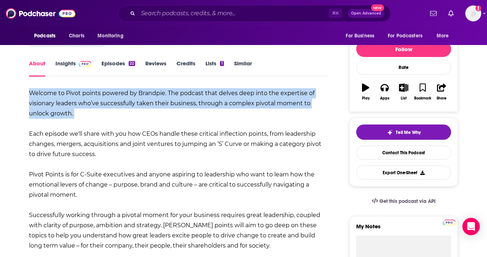
click at [118, 65] on link "Episodes 22" at bounding box center [119, 68] width 34 height 17
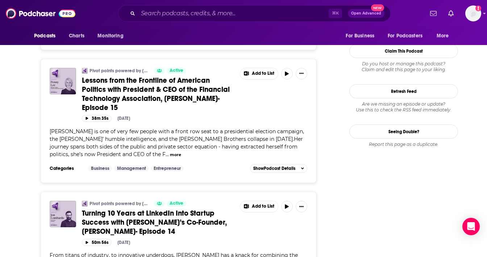
scroll to position [774, 0]
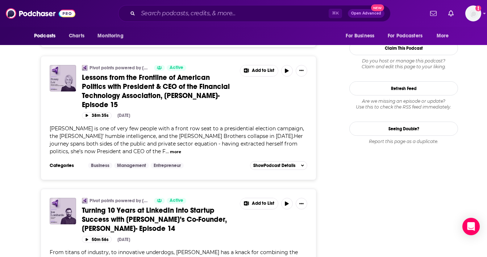
click at [170, 152] on button "more" at bounding box center [175, 152] width 11 height 6
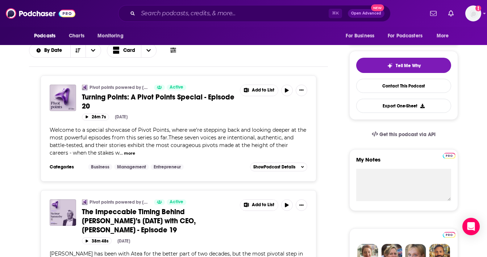
scroll to position [0, 0]
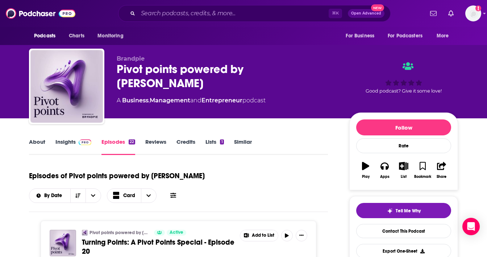
click at [41, 145] on link "About" at bounding box center [37, 146] width 16 height 17
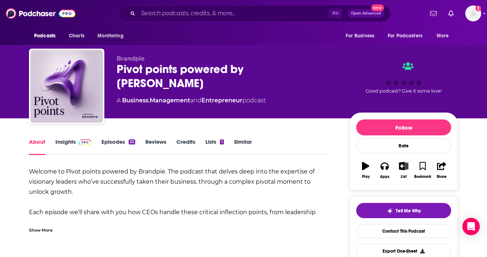
click at [121, 142] on link "Episodes 22" at bounding box center [119, 146] width 34 height 17
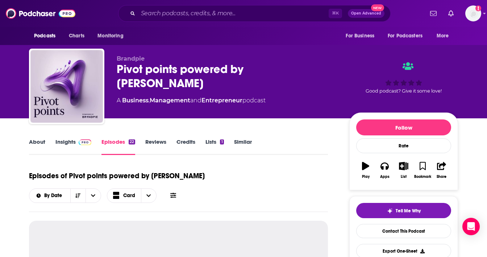
click at [74, 143] on link "Insights" at bounding box center [73, 146] width 36 height 17
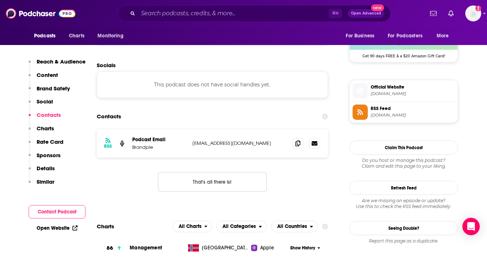
scroll to position [542, 0]
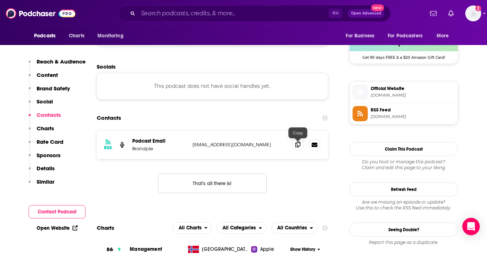
click at [297, 145] on icon at bounding box center [297, 144] width 5 height 6
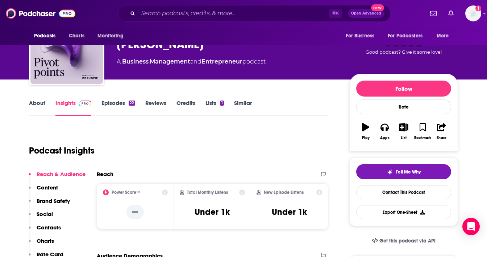
scroll to position [0, 0]
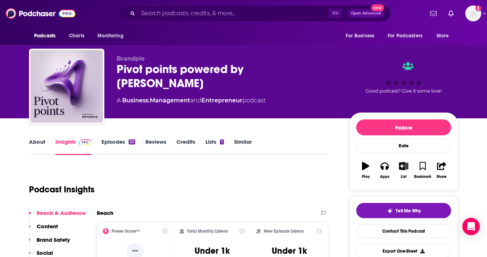
click at [112, 149] on link "Episodes 22" at bounding box center [119, 146] width 34 height 17
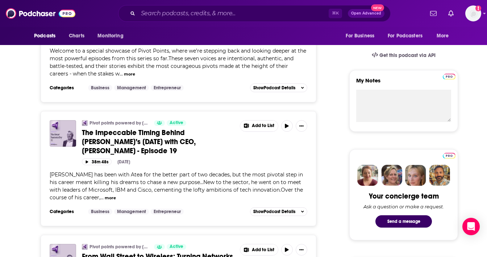
scroll to position [225, 0]
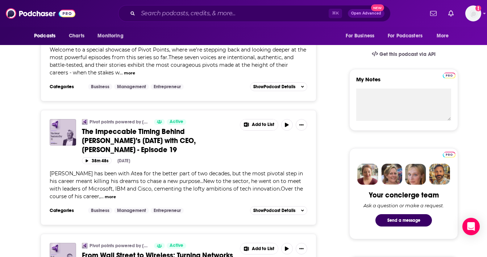
click at [112, 196] on button "more" at bounding box center [110, 197] width 11 height 6
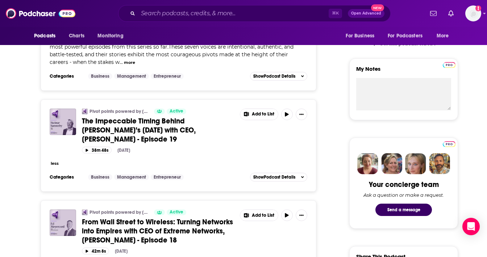
scroll to position [235, 0]
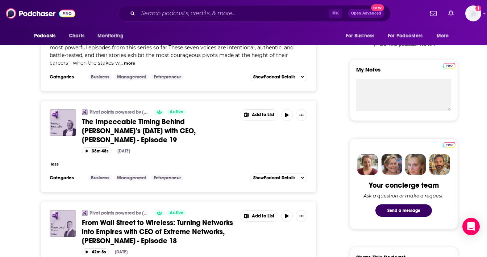
click at [56, 164] on button "less" at bounding box center [55, 164] width 8 height 6
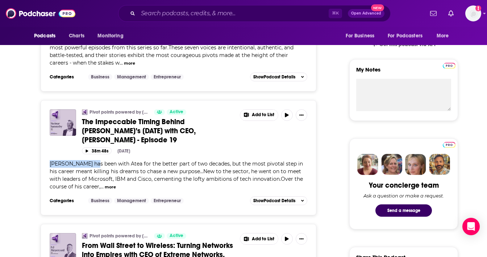
drag, startPoint x: 92, startPoint y: 164, endPoint x: 45, endPoint y: 162, distance: 47.5
click at [46, 162] on div "Pivot points powered by Brandpie Active The Impeccable Timing Behind Atea’s Asc…" at bounding box center [179, 157] width 276 height 115
copy span "Steinar Sønsteby"
click at [159, 12] on input "Search podcasts, credits, & more..." at bounding box center [233, 14] width 191 height 12
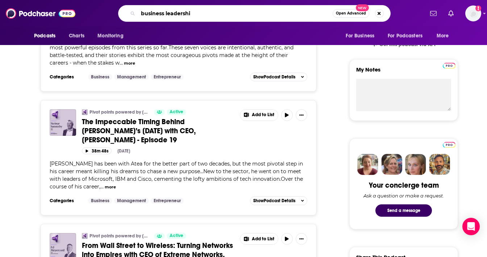
type input "business leadership"
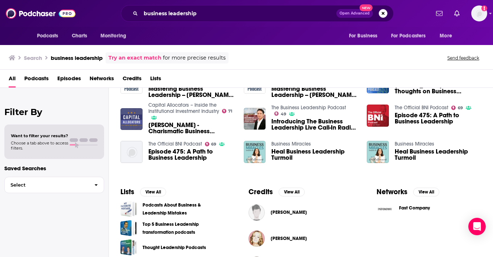
scroll to position [171, 0]
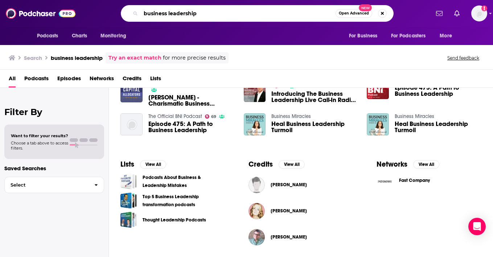
drag, startPoint x: 208, startPoint y: 13, endPoint x: 21, endPoint y: 7, distance: 186.8
click at [21, 7] on div "Podcasts Charts Monitoring business leadership Open Advanced New For Business F…" at bounding box center [246, 13] width 493 height 27
type input "brendan vaughan"
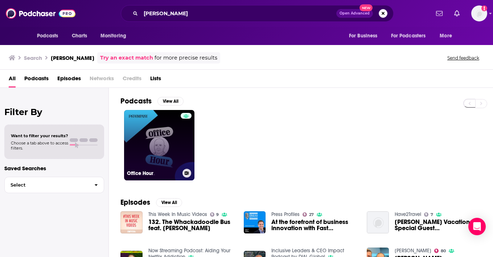
click at [141, 150] on link "Office Hour" at bounding box center [159, 145] width 70 height 70
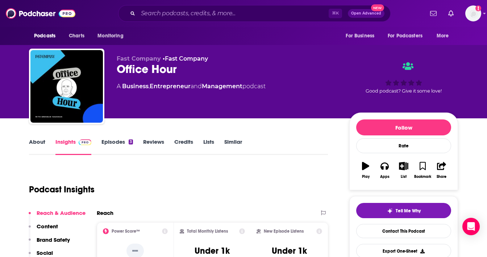
click at [36, 143] on link "About" at bounding box center [37, 146] width 16 height 17
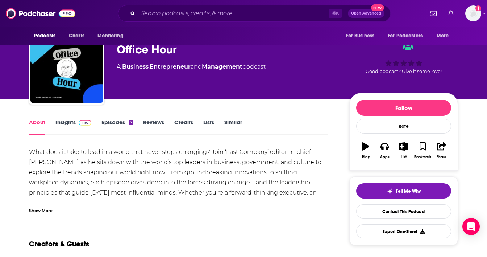
scroll to position [22, 0]
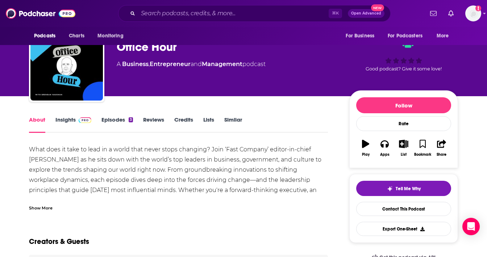
click at [43, 207] on div "Show More" at bounding box center [41, 207] width 24 height 7
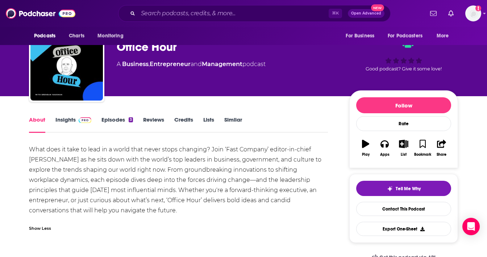
click at [109, 122] on link "Episodes 3" at bounding box center [118, 124] width 32 height 17
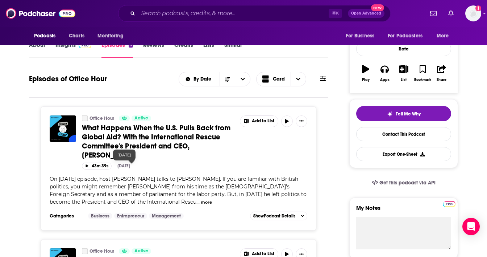
scroll to position [97, 0]
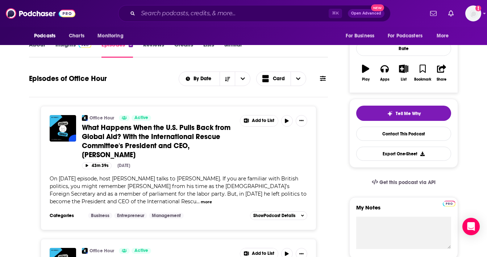
click at [201, 200] on button "more" at bounding box center [206, 202] width 11 height 6
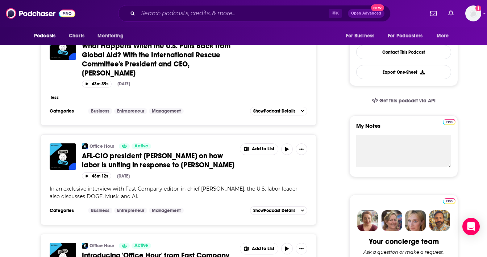
scroll to position [177, 0]
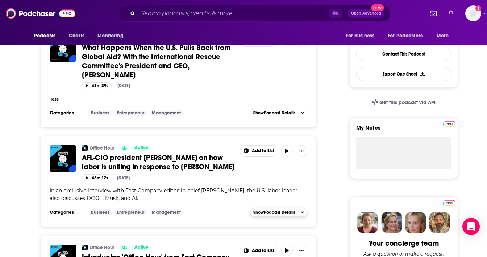
click at [272, 210] on span "Show Podcast Details" at bounding box center [274, 212] width 42 height 5
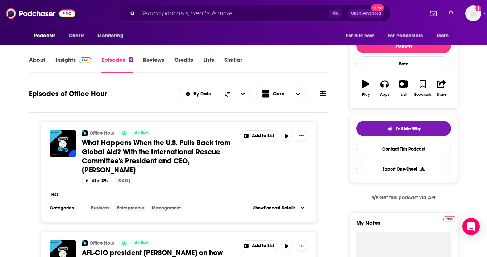
scroll to position [80, 0]
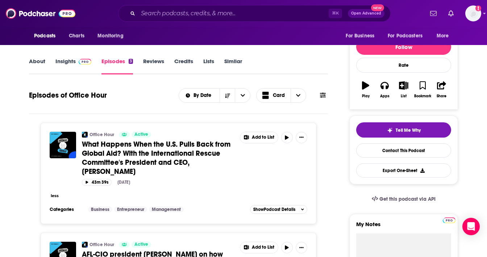
click at [182, 153] on span "What Happens When the U.S. Pulls Back from Global Aid? With the International R…" at bounding box center [156, 158] width 149 height 36
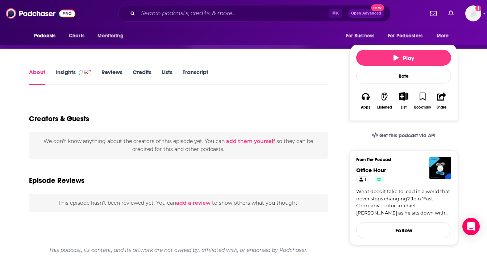
scroll to position [124, 0]
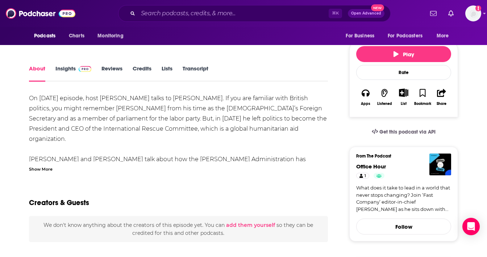
click at [37, 168] on div "Show More" at bounding box center [41, 168] width 24 height 7
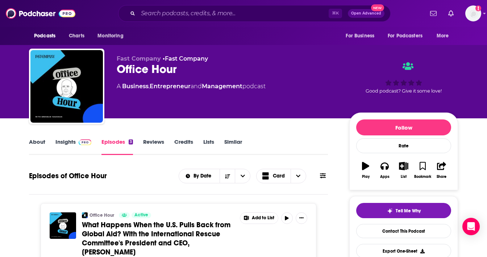
click at [70, 140] on link "Insights" at bounding box center [73, 146] width 36 height 17
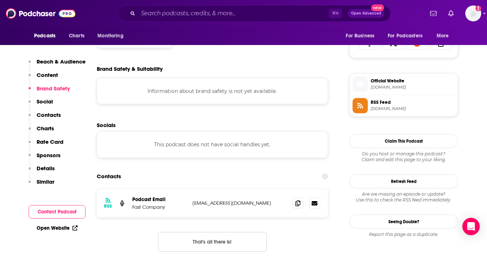
scroll to position [486, 0]
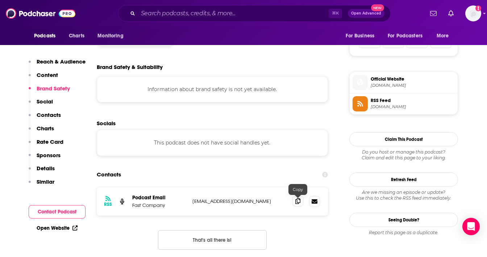
click at [296, 202] on icon at bounding box center [297, 201] width 5 height 6
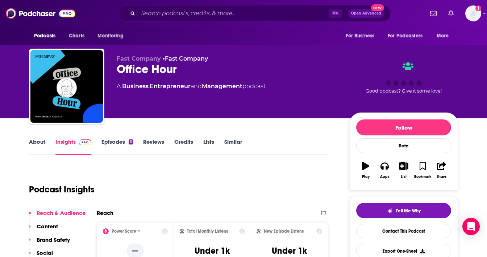
click at [226, 145] on link "Similar" at bounding box center [233, 146] width 18 height 17
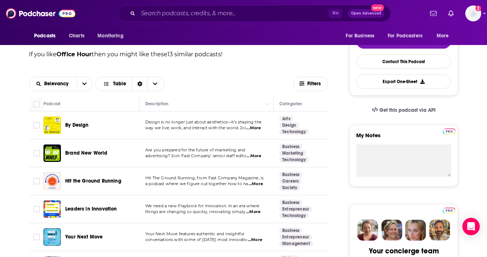
scroll to position [173, 0]
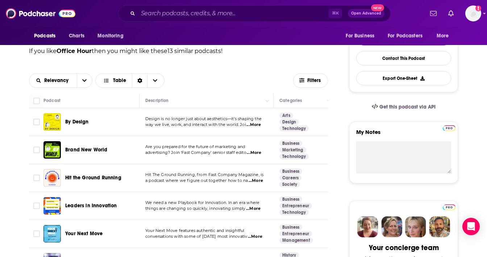
click at [257, 210] on span "...More" at bounding box center [253, 209] width 15 height 6
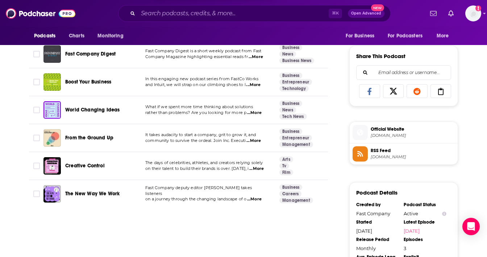
scroll to position [436, 0]
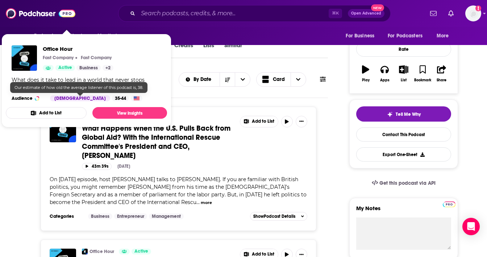
scroll to position [99, 0]
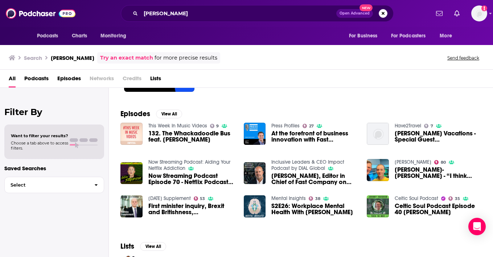
scroll to position [112, 0]
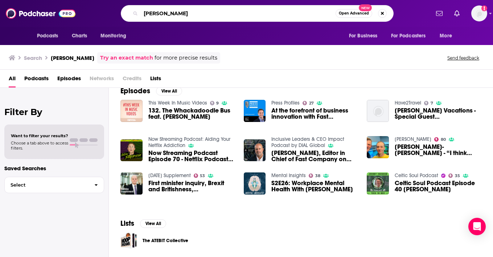
drag, startPoint x: 194, startPoint y: 13, endPoint x: 144, endPoint y: 13, distance: 50.0
click at [194, 13] on input "brendan vaughan" at bounding box center [238, 14] width 195 height 12
drag, startPoint x: 209, startPoint y: 14, endPoint x: 125, endPoint y: -17, distance: 89.0
click at [125, 0] on html "Podcasts Charts Monitoring brendan vaughan Open Advanced New For Business For P…" at bounding box center [246, 128] width 493 height 257
type input "leadership"
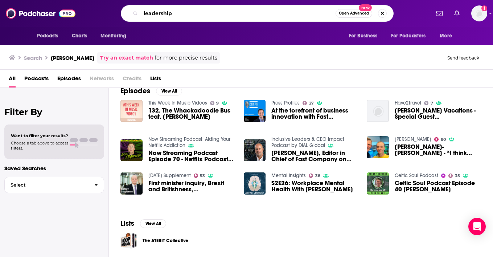
drag, startPoint x: 262, startPoint y: 11, endPoint x: 163, endPoint y: 1, distance: 99.4
click at [163, 1] on div "Podcasts Charts Monitoring leadership Open Advanced New For Business For Podcas…" at bounding box center [246, 13] width 493 height 27
